Goal: Information Seeking & Learning: Check status

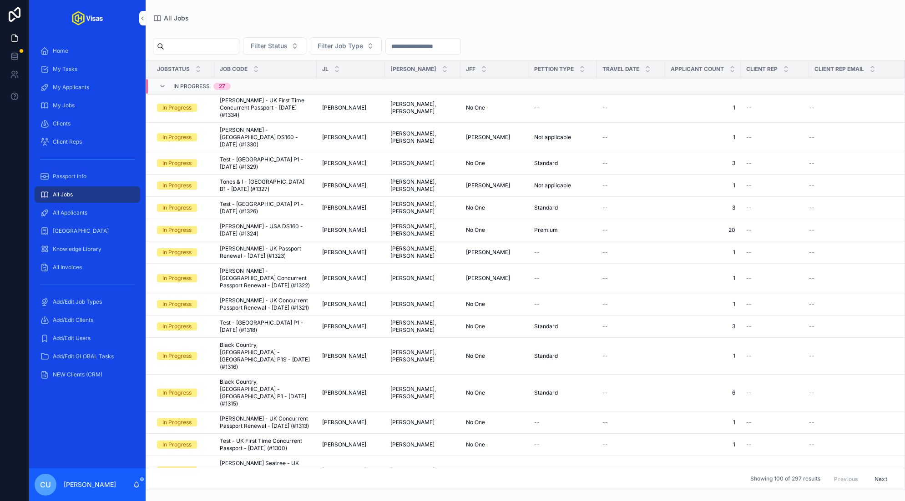
click at [198, 52] on input "scrollable content" at bounding box center [201, 46] width 75 height 13
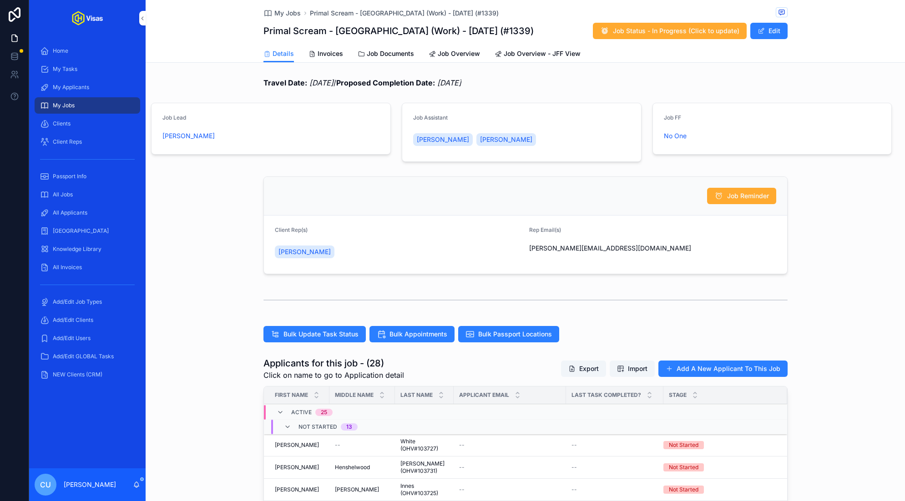
click at [81, 212] on span "All Applicants" at bounding box center [70, 212] width 35 height 7
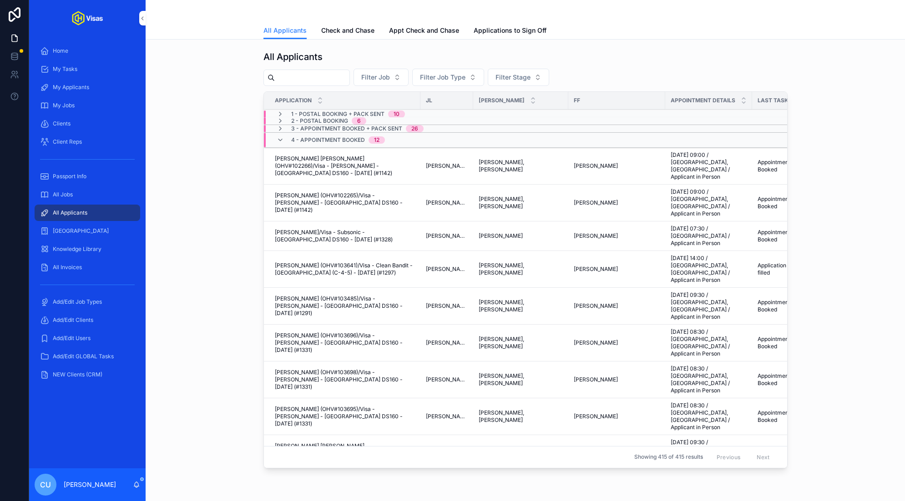
click at [339, 20] on div "scrollable content" at bounding box center [525, 11] width 524 height 22
click at [347, 38] on link "Check and Chase" at bounding box center [347, 31] width 53 height 18
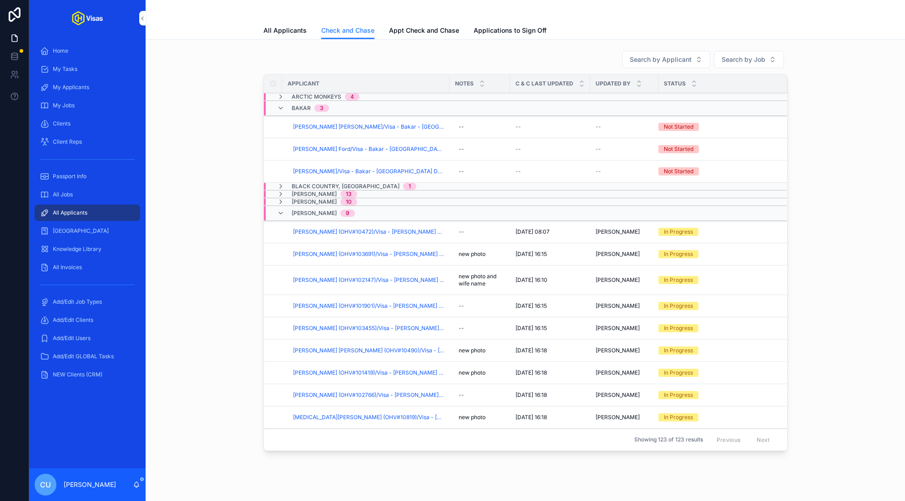
click at [313, 191] on span "[PERSON_NAME]" at bounding box center [314, 194] width 45 height 7
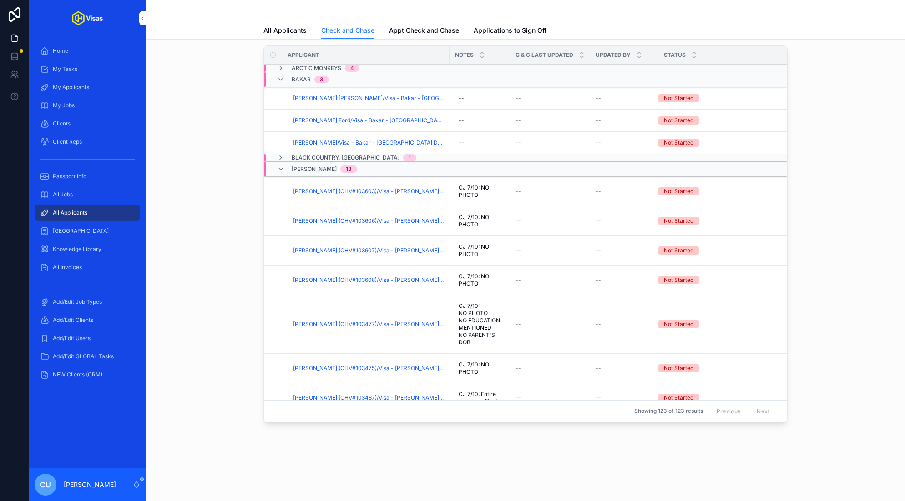
click at [338, 188] on span "[PERSON_NAME] (OHV#103603)/Visa - [PERSON_NAME] - [GEOGRAPHIC_DATA] DS160 - [DA…" at bounding box center [368, 191] width 151 height 7
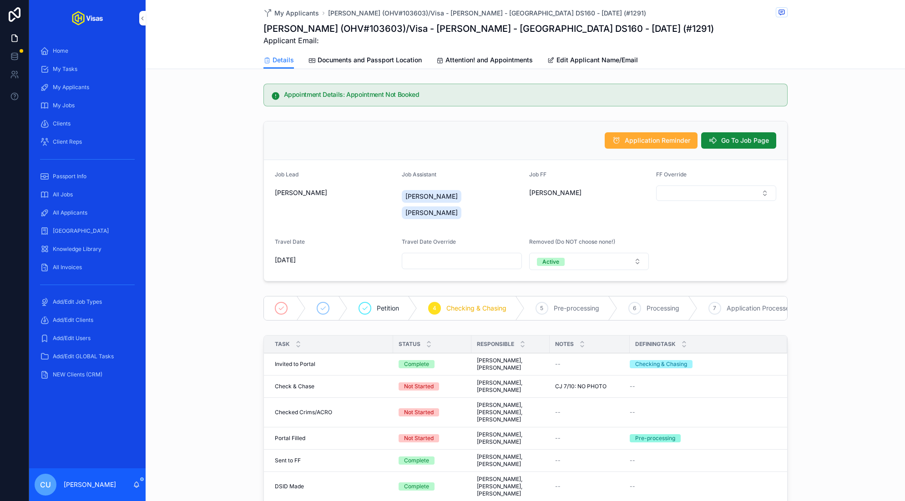
click at [267, 28] on h1 "[PERSON_NAME] (OHV#103603)/Visa - [PERSON_NAME] - [GEOGRAPHIC_DATA] DS160 - [DA…" at bounding box center [488, 28] width 450 height 13
drag, startPoint x: 266, startPoint y: 28, endPoint x: 330, endPoint y: 29, distance: 63.7
click at [330, 28] on h1 "[PERSON_NAME] (OHV#103603)/Visa - [PERSON_NAME] - [GEOGRAPHIC_DATA] DS160 - [DA…" at bounding box center [488, 28] width 450 height 13
drag, startPoint x: 263, startPoint y: 28, endPoint x: 397, endPoint y: 34, distance: 133.4
click at [397, 34] on h1 "[PERSON_NAME] (OHV#103603)/Visa - [PERSON_NAME] - [GEOGRAPHIC_DATA] DS160 - [DA…" at bounding box center [488, 28] width 450 height 13
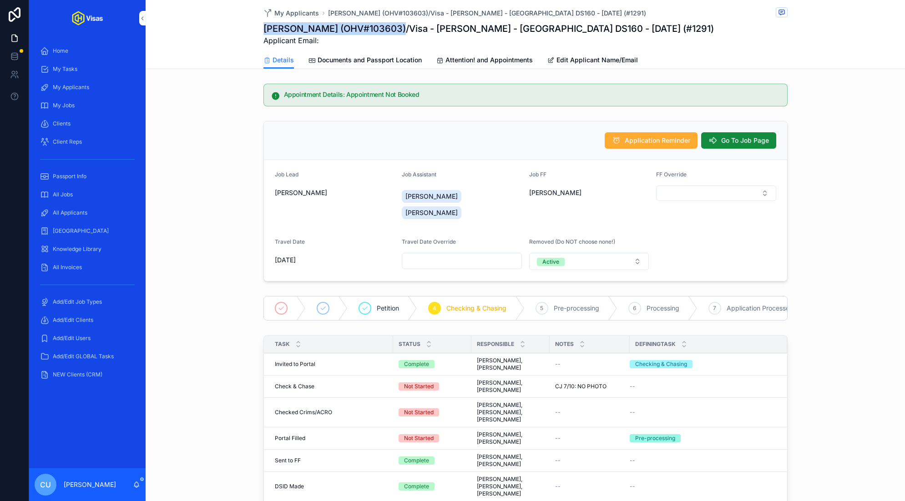
copy h1 "[PERSON_NAME] (OHV#103603)"
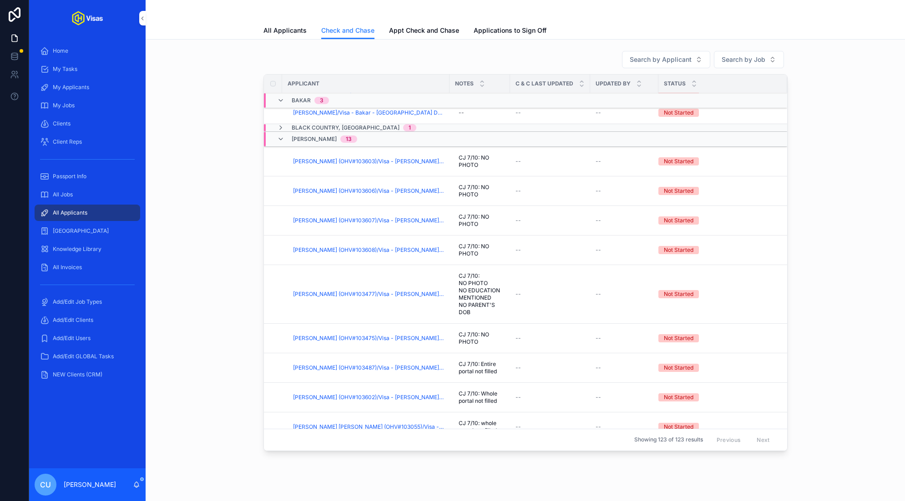
scroll to position [59, 0]
click at [337, 192] on span "[PERSON_NAME] (OHV#103606)/Visa - [PERSON_NAME] - [GEOGRAPHIC_DATA] DS160 - [DA…" at bounding box center [368, 190] width 151 height 7
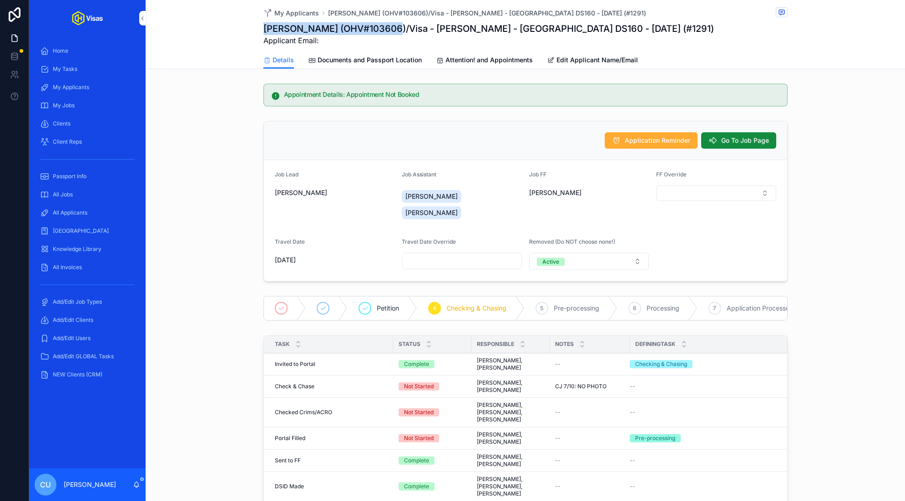
drag, startPoint x: 264, startPoint y: 29, endPoint x: 386, endPoint y: 33, distance: 122.4
click at [386, 33] on h1 "[PERSON_NAME] (OHV#103606)/Visa - [PERSON_NAME] - [GEOGRAPHIC_DATA] DS160 - [DA…" at bounding box center [488, 28] width 450 height 13
copy h1 "[PERSON_NAME] (OHV#103606)"
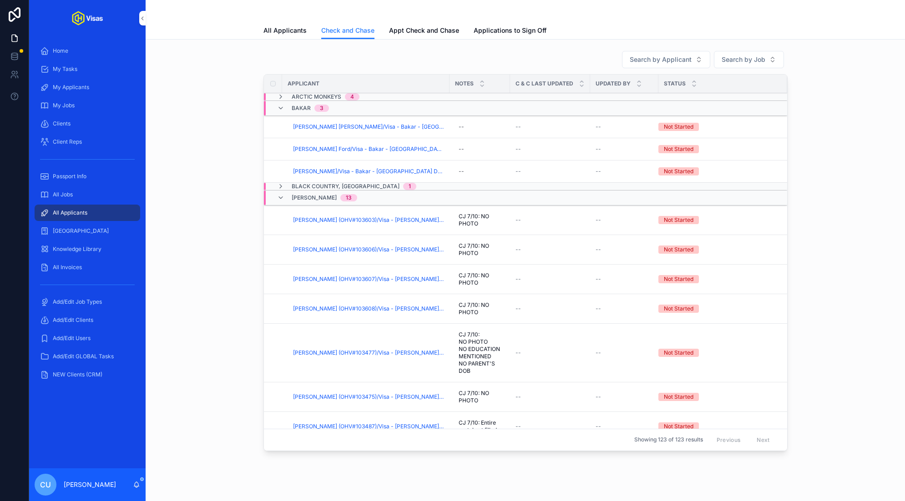
click at [327, 280] on span "[PERSON_NAME] (OHV#103607)/Visa - [PERSON_NAME] - [GEOGRAPHIC_DATA] DS160 - [DA…" at bounding box center [368, 279] width 151 height 7
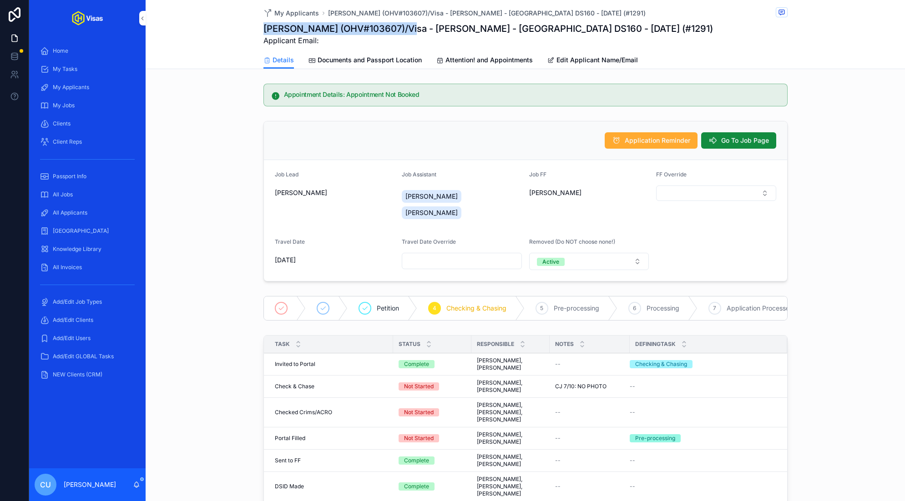
drag, startPoint x: 263, startPoint y: 30, endPoint x: 406, endPoint y: 33, distance: 142.8
click at [406, 33] on h1 "[PERSON_NAME] (OHV#103607)/Visa - [PERSON_NAME] - [GEOGRAPHIC_DATA] DS160 - [DA…" at bounding box center [487, 28] width 449 height 13
copy h1 "[PERSON_NAME] (OHV#103607)"
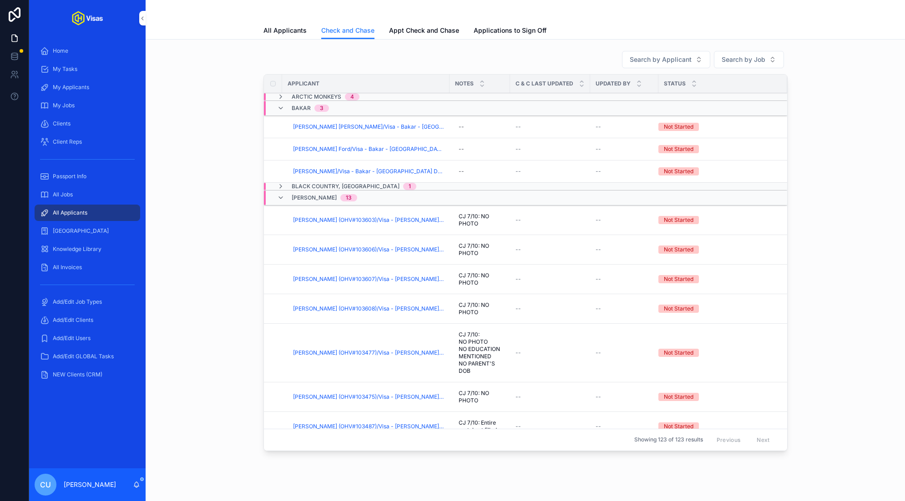
click at [327, 306] on span "[PERSON_NAME] (OHV#103608)/Visa - [PERSON_NAME] - [GEOGRAPHIC_DATA] DS160 - [DA…" at bounding box center [368, 308] width 151 height 7
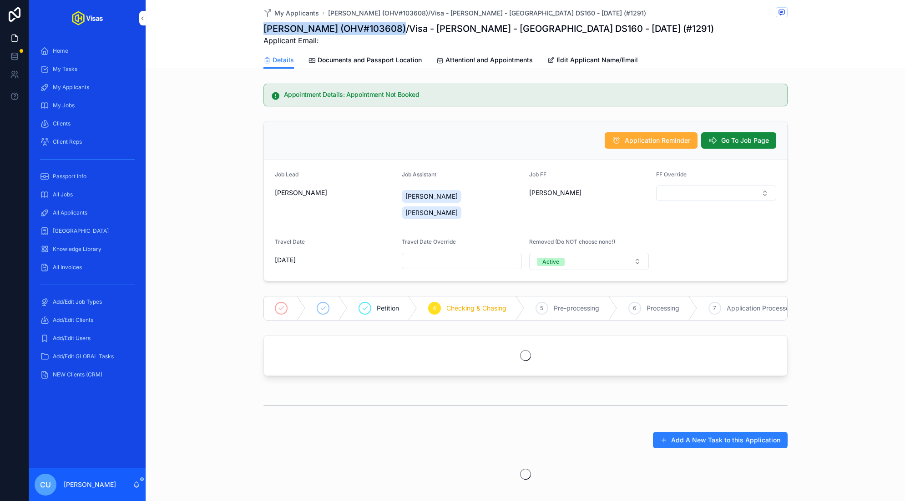
drag, startPoint x: 264, startPoint y: 28, endPoint x: 387, endPoint y: 33, distance: 123.4
click at [387, 33] on h1 "[PERSON_NAME] (OHV#103608)/Visa - [PERSON_NAME] - [GEOGRAPHIC_DATA] DS160 - [DA…" at bounding box center [488, 28] width 450 height 13
copy h1 "[PERSON_NAME] (OHV#103608)"
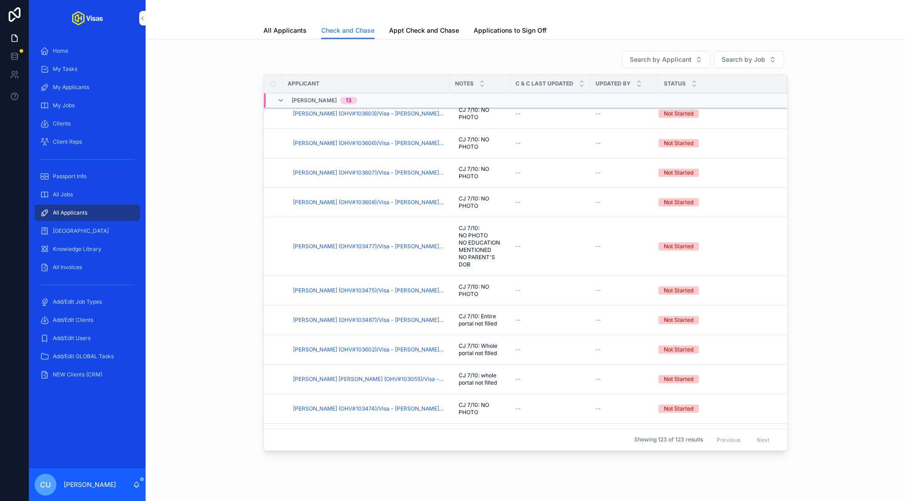
scroll to position [116, 0]
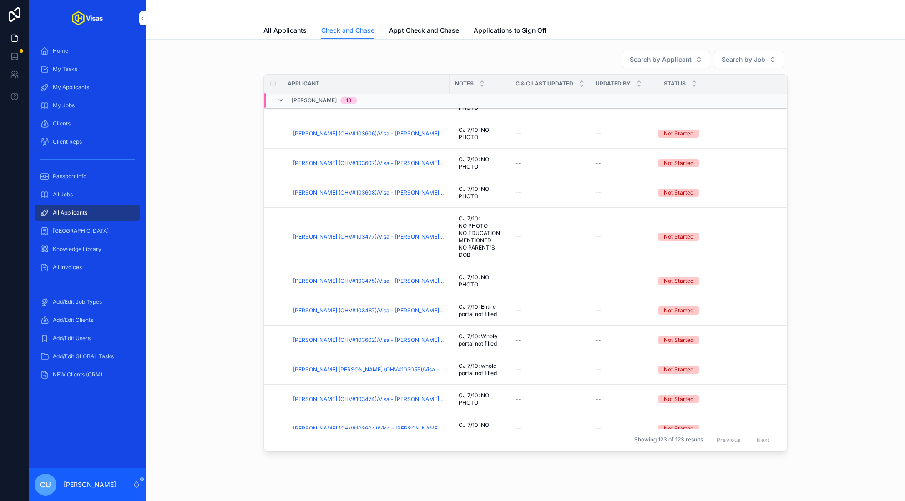
click at [330, 237] on span "[PERSON_NAME] (OHV#103477)/Visa - [PERSON_NAME] - [GEOGRAPHIC_DATA] DS160 - [DA…" at bounding box center [368, 236] width 151 height 7
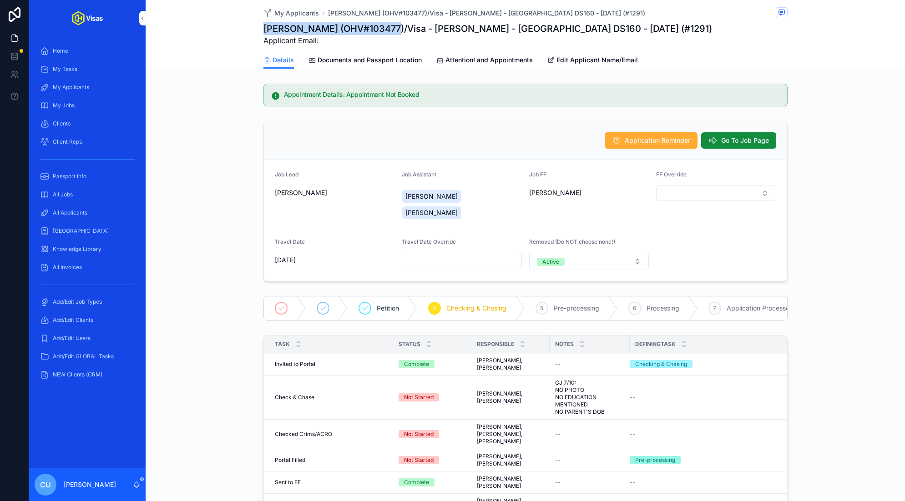
drag, startPoint x: 264, startPoint y: 31, endPoint x: 381, endPoint y: 33, distance: 117.4
click at [381, 33] on h1 "[PERSON_NAME] (OHV#103477)/Visa - [PERSON_NAME] - [GEOGRAPHIC_DATA] DS160 - [DA…" at bounding box center [487, 28] width 448 height 13
copy h1 "[PERSON_NAME] (OHV#103477)"
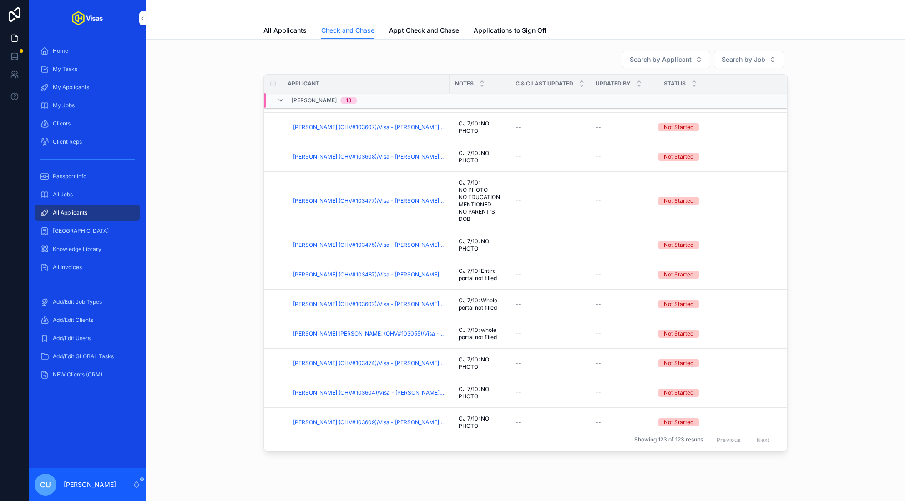
scroll to position [160, 0]
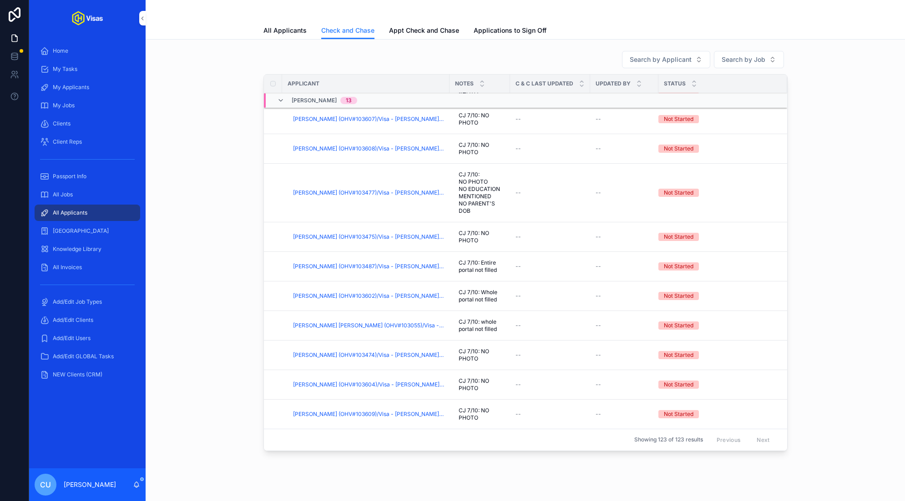
click at [313, 235] on span "[PERSON_NAME] (OHV#103475)/Visa - [PERSON_NAME] - [GEOGRAPHIC_DATA] DS160 - [DA…" at bounding box center [368, 236] width 151 height 7
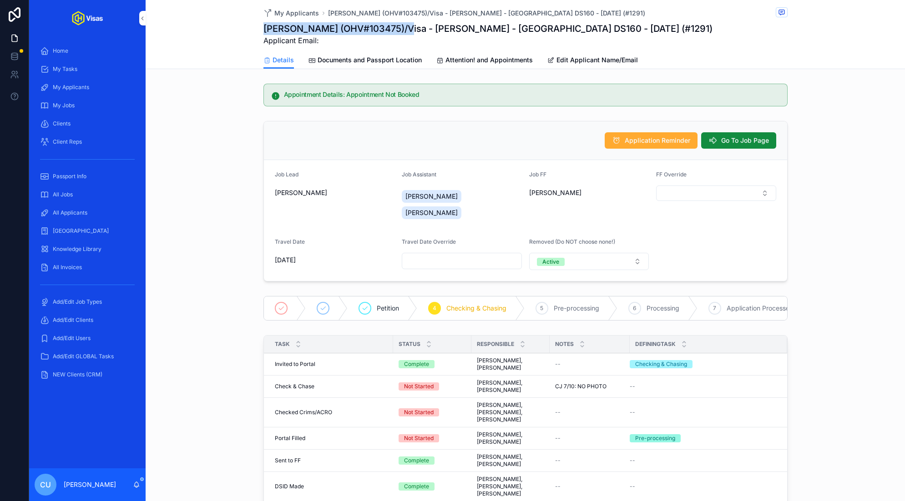
drag, startPoint x: 264, startPoint y: 25, endPoint x: 403, endPoint y: 33, distance: 139.8
click at [403, 33] on h1 "[PERSON_NAME] (OHV#103475)/Visa - [PERSON_NAME] - [GEOGRAPHIC_DATA] DS160 - [DA…" at bounding box center [487, 28] width 449 height 13
copy h1 "[PERSON_NAME] (OHV#103475)"
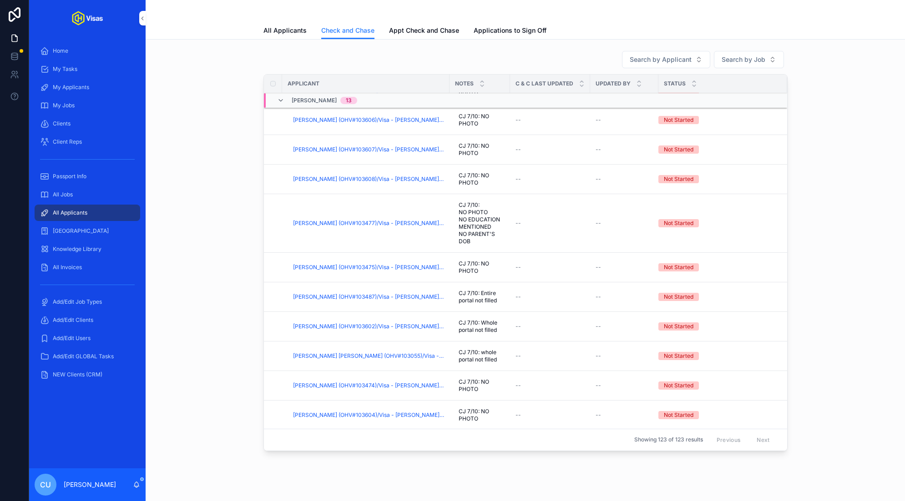
scroll to position [163, 0]
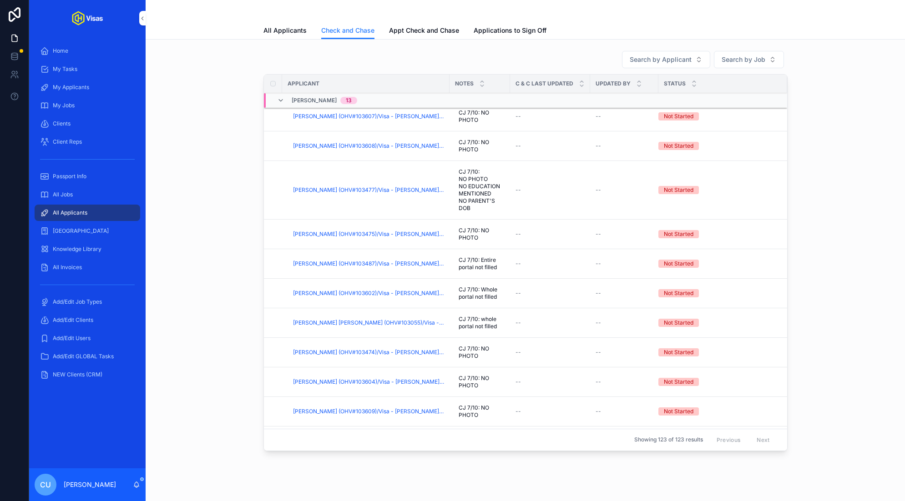
click at [344, 261] on span "[PERSON_NAME] (OHV#103487)/Visa - [PERSON_NAME] - [GEOGRAPHIC_DATA] DS160 - [DA…" at bounding box center [368, 263] width 151 height 7
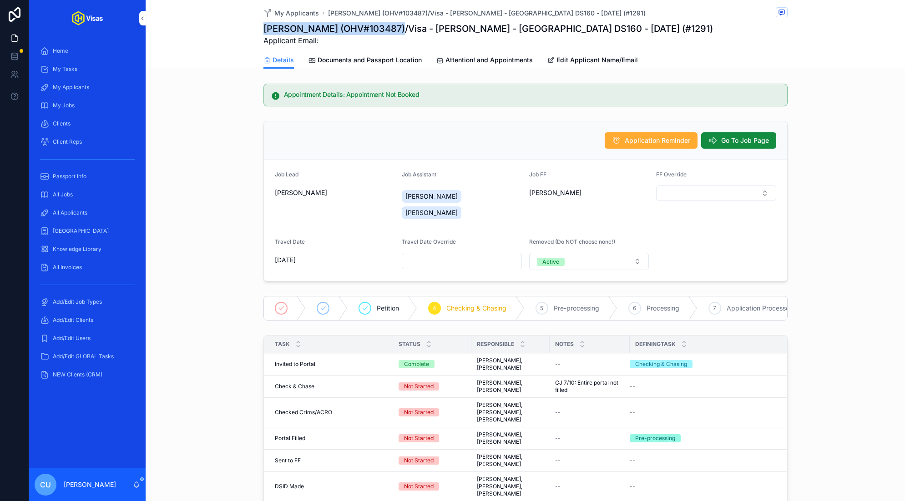
drag, startPoint x: 264, startPoint y: 27, endPoint x: 382, endPoint y: 32, distance: 118.8
click at [382, 32] on h1 "[PERSON_NAME] (OHV#103487)/Visa - [PERSON_NAME] - [GEOGRAPHIC_DATA] DS160 - [DA…" at bounding box center [487, 28] width 449 height 13
copy h1 "[PERSON_NAME] (OHV#103487)"
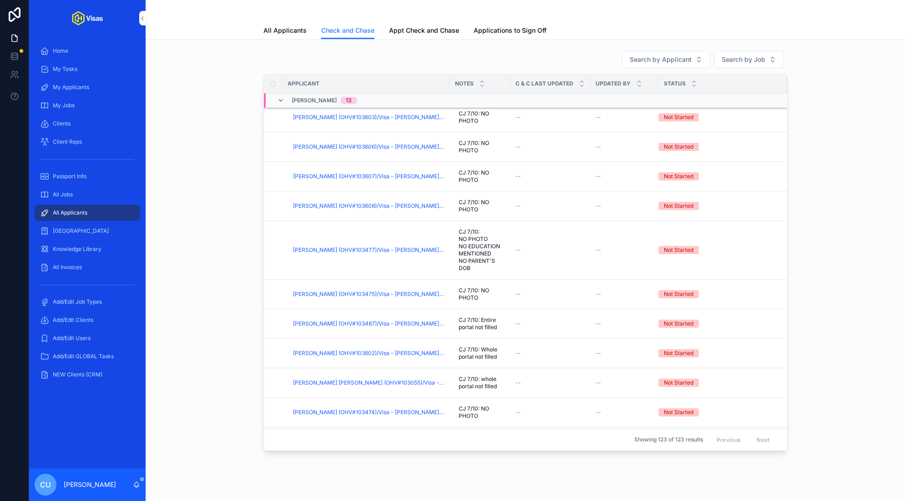
scroll to position [187, 0]
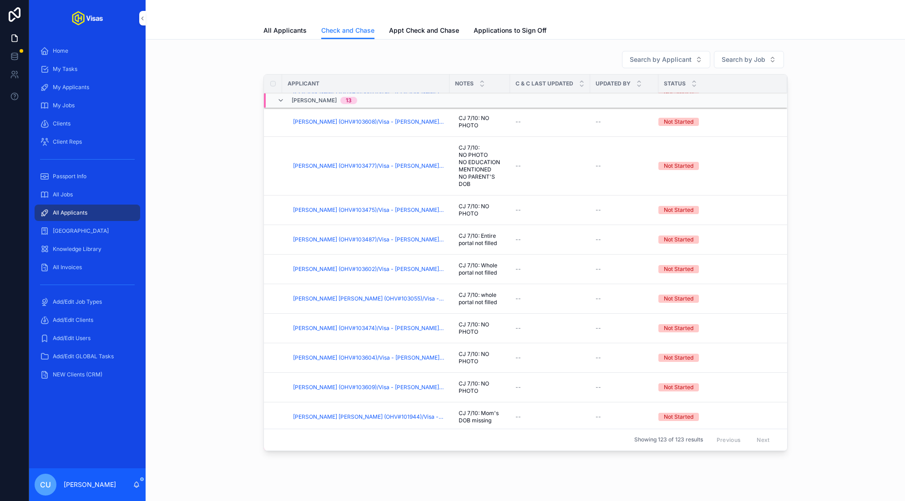
click at [339, 270] on span "[PERSON_NAME] (OHV#103602)/Visa - [PERSON_NAME] - [GEOGRAPHIC_DATA] DS160 - [DA…" at bounding box center [368, 269] width 151 height 7
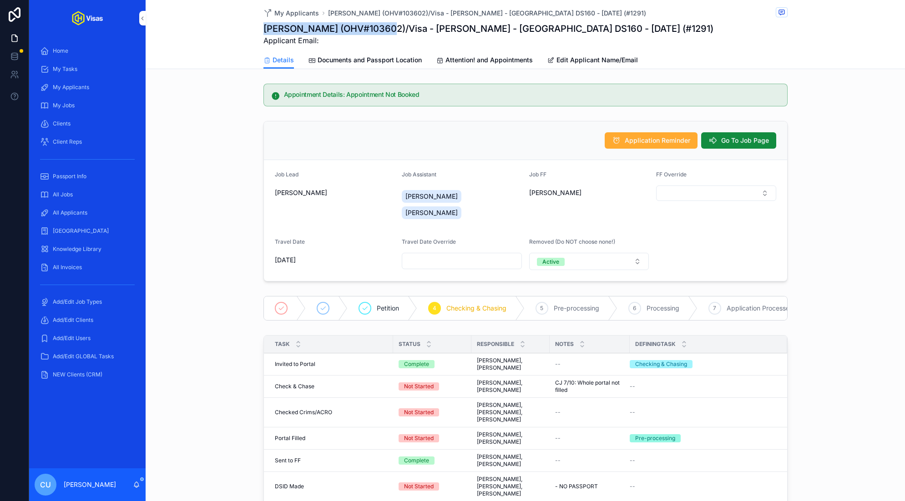
drag, startPoint x: 263, startPoint y: 30, endPoint x: 382, endPoint y: 33, distance: 118.7
click at [382, 33] on h1 "[PERSON_NAME] (OHV#103602)/Visa - [PERSON_NAME] - [GEOGRAPHIC_DATA] DS160 - [DA…" at bounding box center [488, 28] width 450 height 13
copy h1 "[PERSON_NAME] (OHV#103602)"
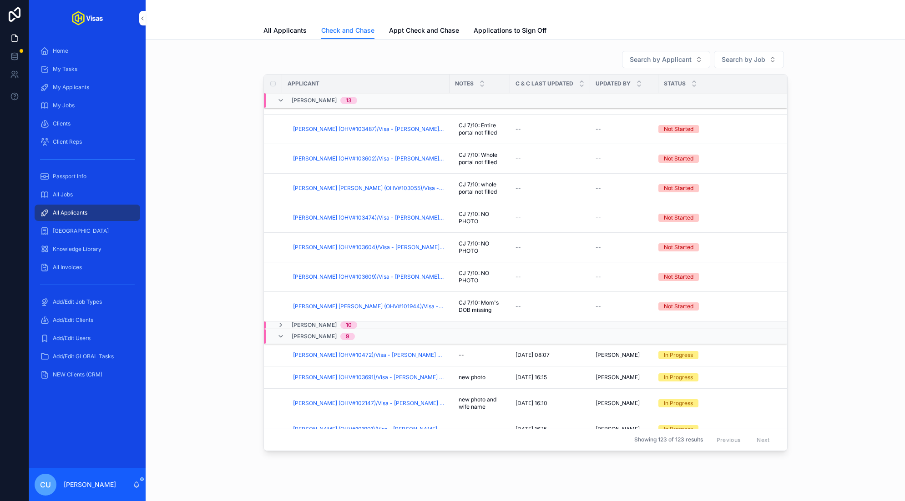
scroll to position [317, 0]
click at [328, 187] on span "[PERSON_NAME] [PERSON_NAME] (OHV#103055)/Visa - [PERSON_NAME] - [GEOGRAPHIC_DAT…" at bounding box center [368, 186] width 151 height 7
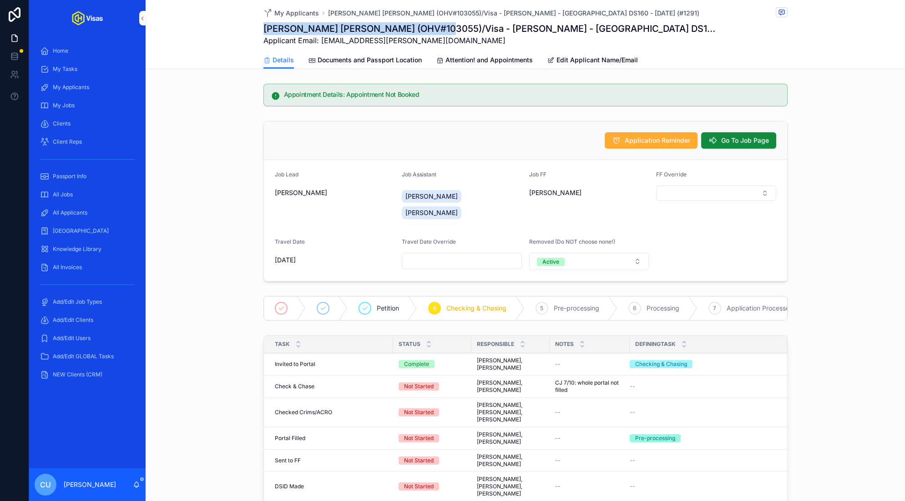
drag, startPoint x: 262, startPoint y: 28, endPoint x: 437, endPoint y: 31, distance: 174.7
click at [437, 31] on div "My Applicants [PERSON_NAME] [PERSON_NAME] (OHV#103055)/Visa - [PERSON_NAME] - […" at bounding box center [525, 34] width 759 height 69
copy h1 "[PERSON_NAME] [PERSON_NAME] (OHV#103055)"
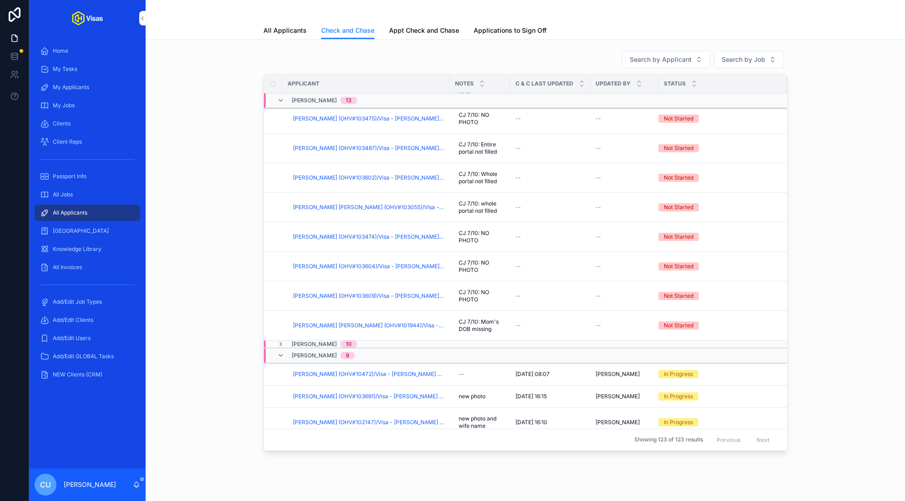
scroll to position [285, 0]
click at [333, 232] on span "[PERSON_NAME] (OHV#103474)/Visa - [PERSON_NAME] - [GEOGRAPHIC_DATA] DS160 - [DA…" at bounding box center [368, 235] width 151 height 7
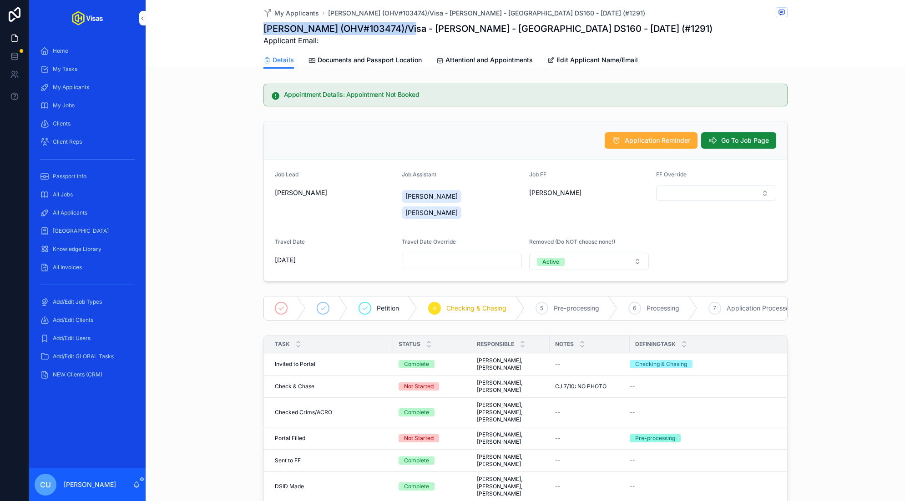
drag, startPoint x: 263, startPoint y: 30, endPoint x: 403, endPoint y: 34, distance: 139.7
click at [403, 34] on h1 "[PERSON_NAME] (OHV#103474)/Visa - [PERSON_NAME] - [GEOGRAPHIC_DATA] DS160 - [DA…" at bounding box center [487, 28] width 449 height 13
copy h1 "[PERSON_NAME] (OHV#103474)"
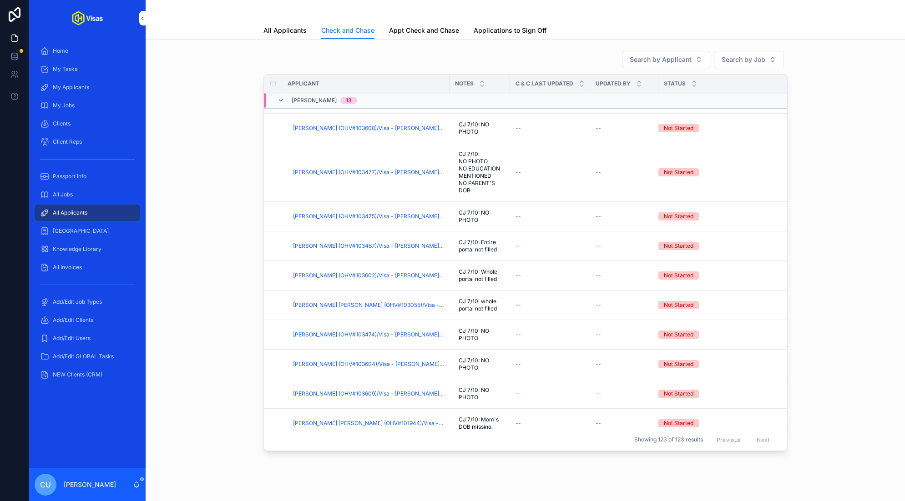
scroll to position [286, 0]
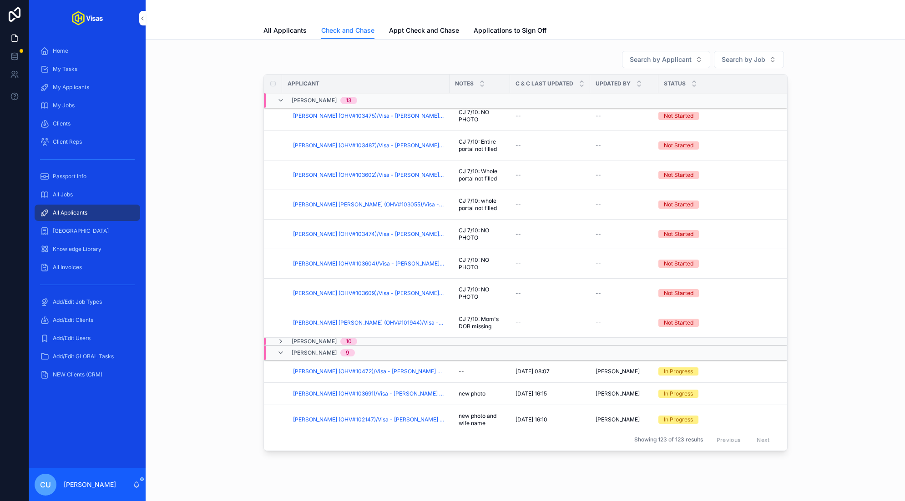
click at [332, 260] on span "[PERSON_NAME] (OHV#103604)/Visa - [PERSON_NAME] - [GEOGRAPHIC_DATA] DS160 - [DA…" at bounding box center [368, 263] width 151 height 7
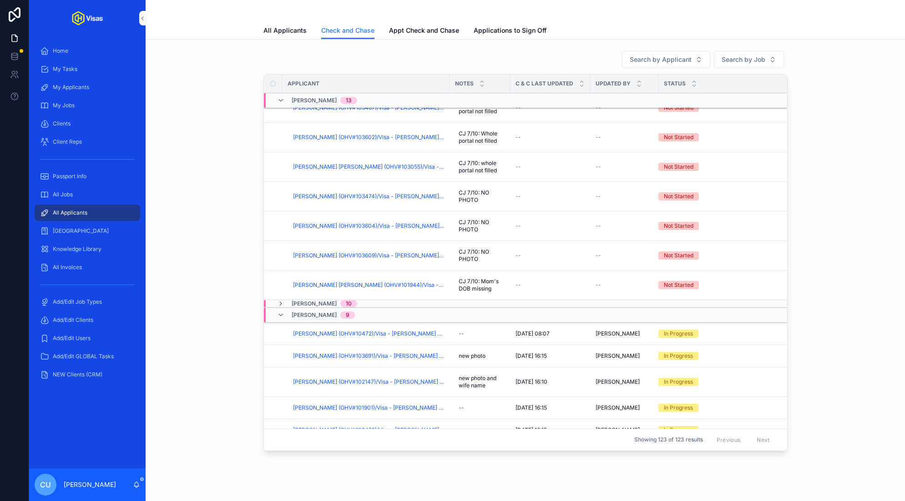
scroll to position [337, 0]
click at [343, 252] on span "[PERSON_NAME] (OHV#103609)/Visa - [PERSON_NAME] - [GEOGRAPHIC_DATA] DS160 - [DA…" at bounding box center [368, 255] width 151 height 7
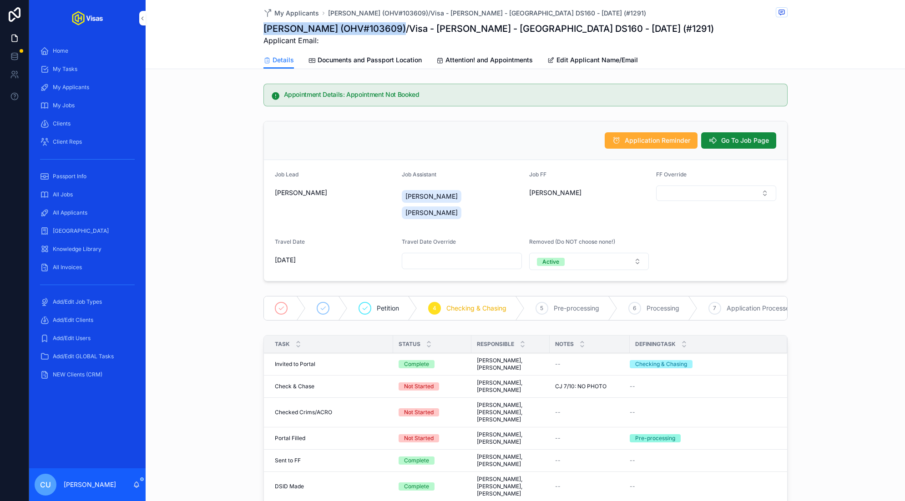
drag, startPoint x: 262, startPoint y: 27, endPoint x: 386, endPoint y: 34, distance: 124.3
click at [386, 34] on div "My Applicants [PERSON_NAME] (OHV#103609)/Visa - [PERSON_NAME] - [GEOGRAPHIC_DAT…" at bounding box center [525, 34] width 759 height 69
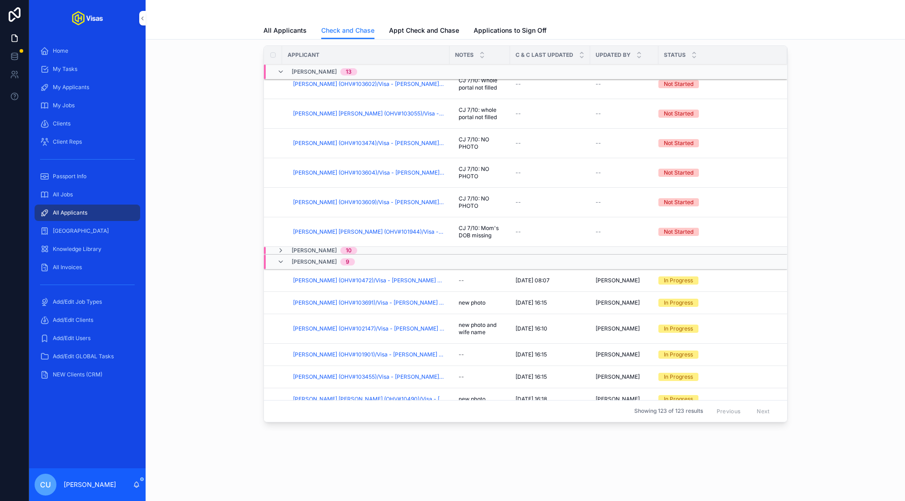
scroll to position [374, 0]
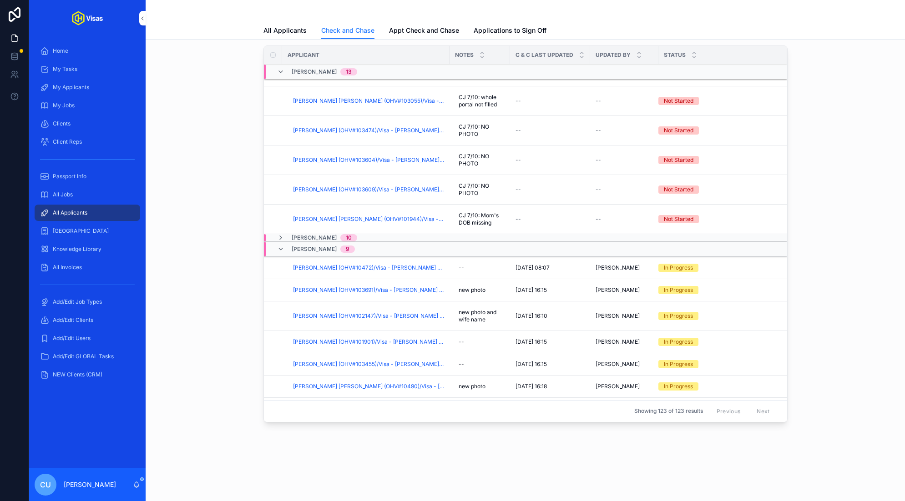
click at [336, 216] on span "[PERSON_NAME] [PERSON_NAME] (OHV#101944)/Visa - [PERSON_NAME] - [GEOGRAPHIC_DAT…" at bounding box center [368, 219] width 151 height 7
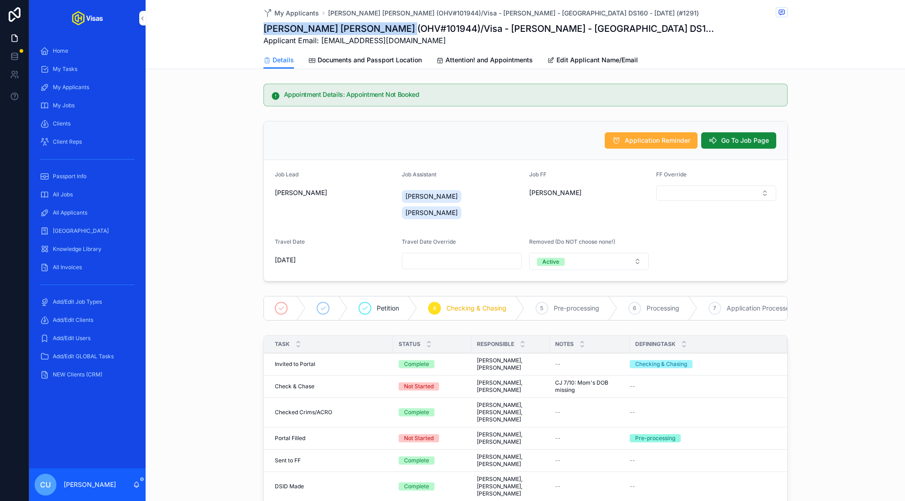
drag, startPoint x: 263, startPoint y: 28, endPoint x: 399, endPoint y: 33, distance: 135.6
click at [399, 33] on h1 "[PERSON_NAME] [PERSON_NAME] (OHV#101944)/Visa - [PERSON_NAME] - [GEOGRAPHIC_DAT…" at bounding box center [491, 28] width 456 height 13
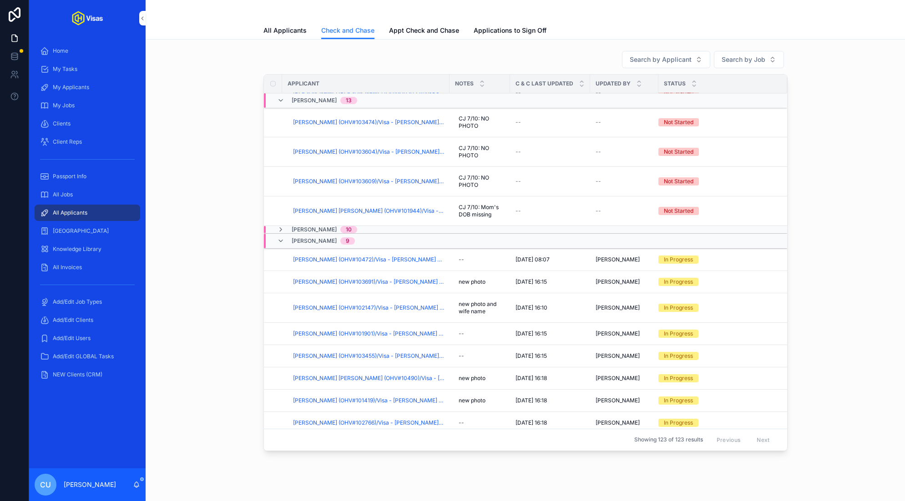
scroll to position [396, 0]
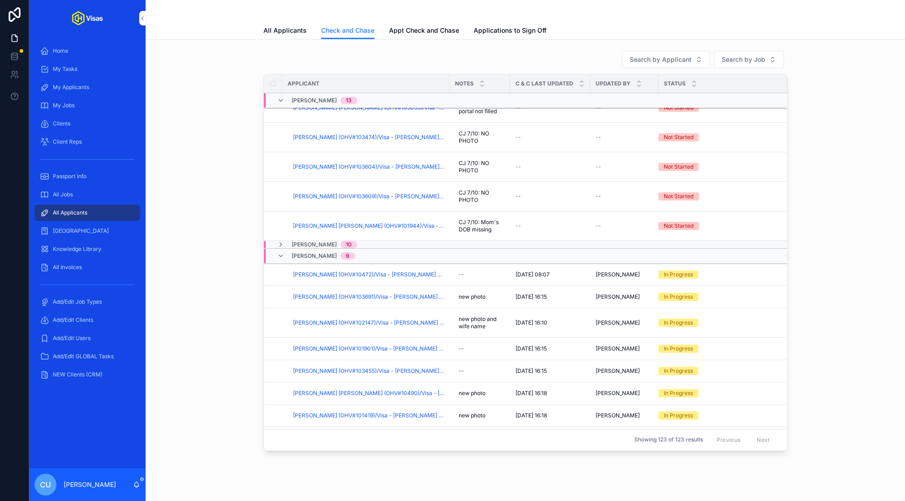
click at [338, 130] on td "[PERSON_NAME] (OHV#103474)/Visa - [PERSON_NAME] - [GEOGRAPHIC_DATA] DS160 - [DA…" at bounding box center [365, 138] width 167 height 30
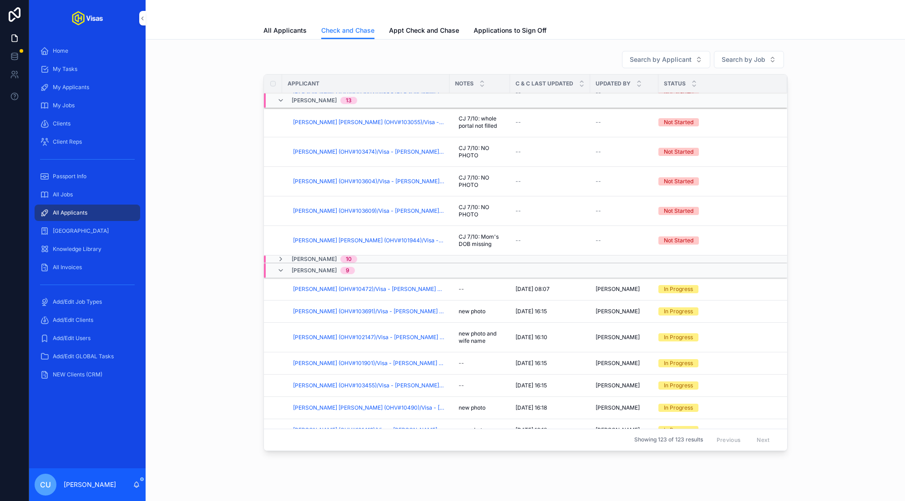
click at [332, 148] on span "[PERSON_NAME] (OHV#103474)/Visa - [PERSON_NAME] - [GEOGRAPHIC_DATA] DS160 - [DA…" at bounding box center [368, 151] width 151 height 7
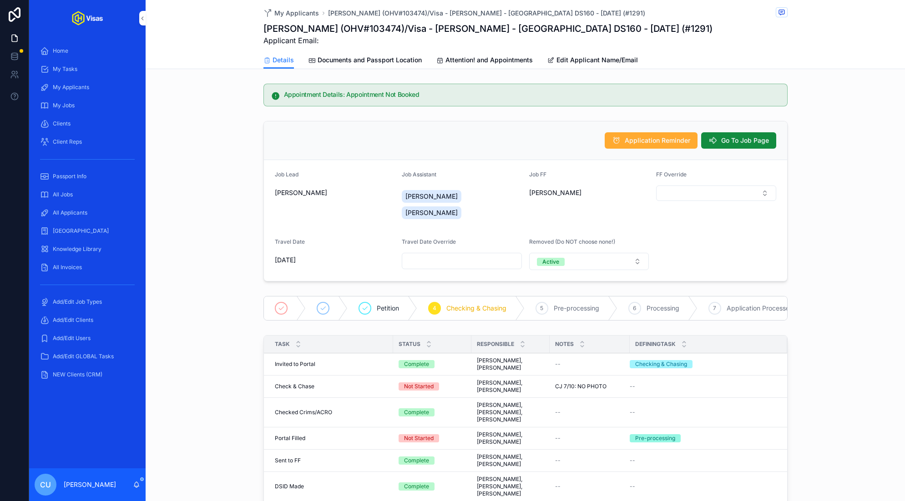
click at [728, 139] on span "Go To Job Page" at bounding box center [745, 140] width 48 height 9
